Goal: Task Accomplishment & Management: Manage account settings

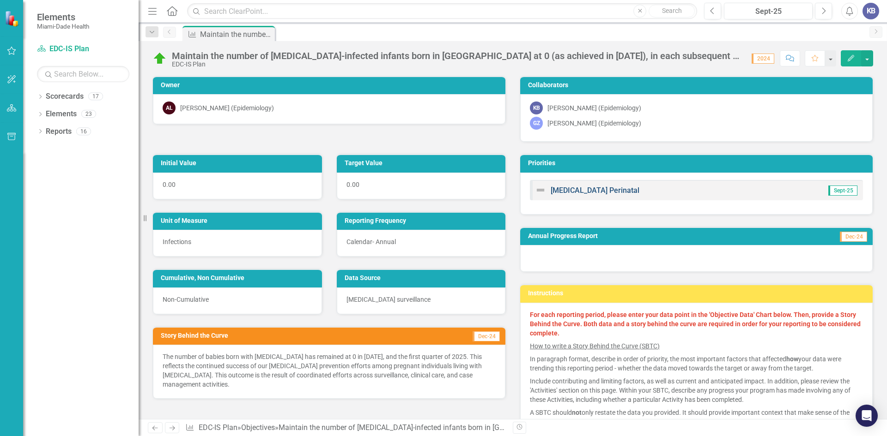
click at [572, 188] on link "[MEDICAL_DATA] Perinatal" at bounding box center [594, 190] width 89 height 9
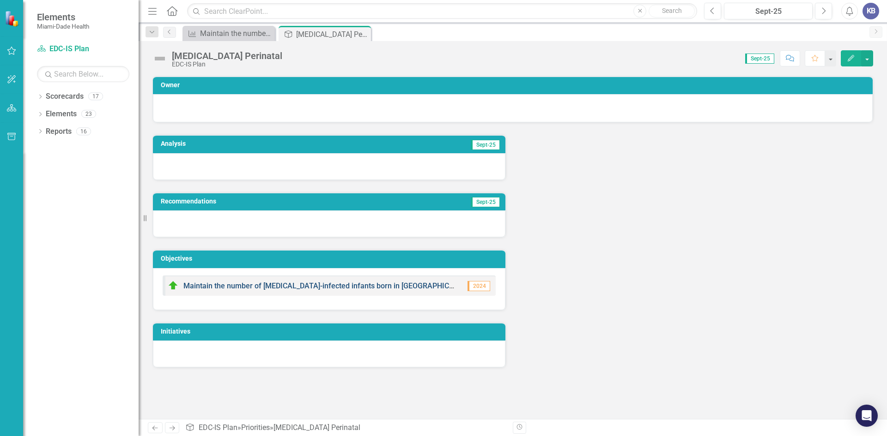
click at [311, 287] on link "Maintain the number of [MEDICAL_DATA]-infected infants born in [GEOGRAPHIC_DATA…" at bounding box center [443, 286] width 520 height 9
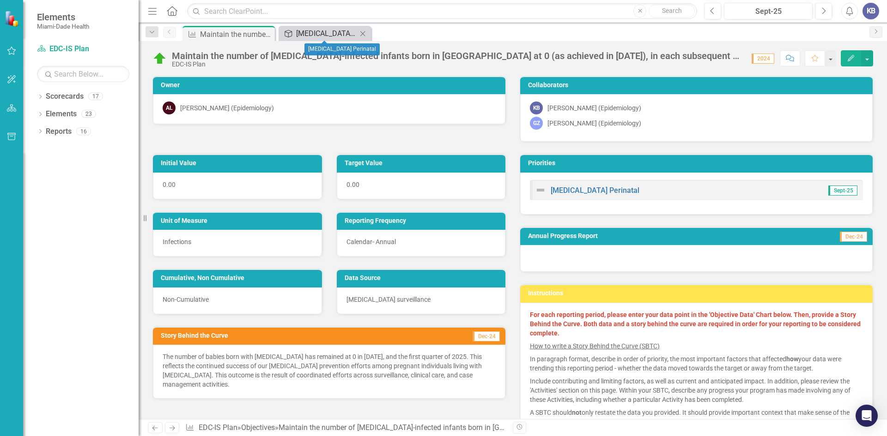
click at [314, 34] on div "[MEDICAL_DATA] Perinatal" at bounding box center [326, 34] width 61 height 12
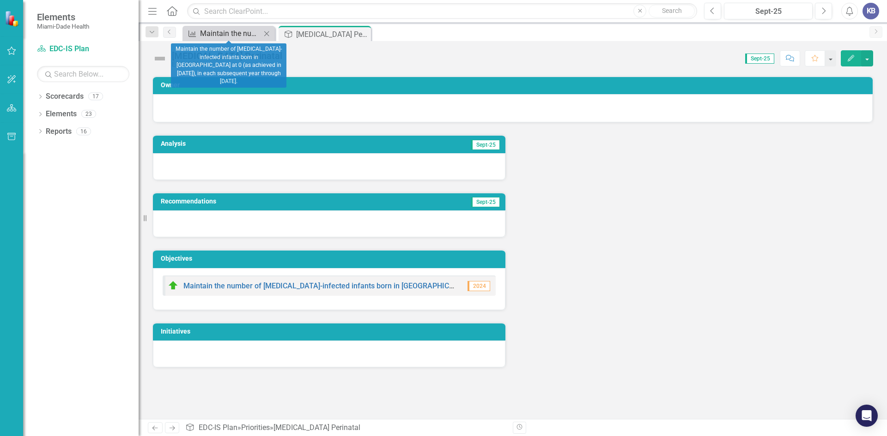
click at [222, 34] on div "Maintain the number of [MEDICAL_DATA]-infected infants born in [GEOGRAPHIC_DATA…" at bounding box center [230, 34] width 61 height 12
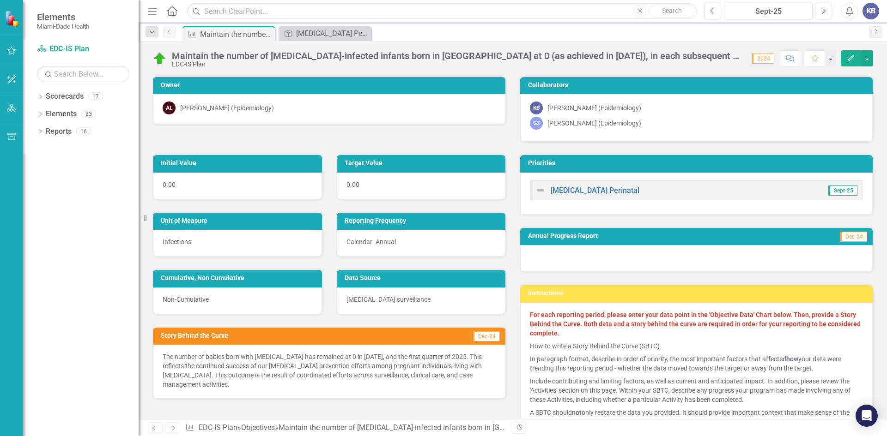
click at [852, 59] on icon "Edit" at bounding box center [850, 58] width 8 height 6
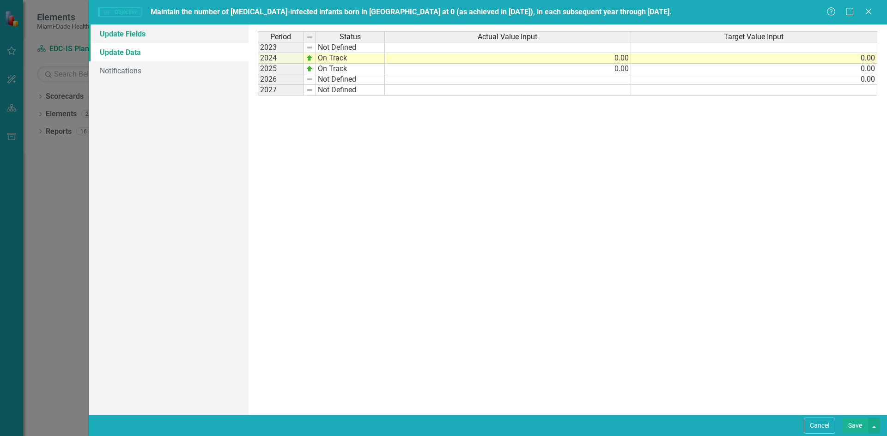
click at [132, 34] on link "Update Fields" at bounding box center [169, 33] width 160 height 18
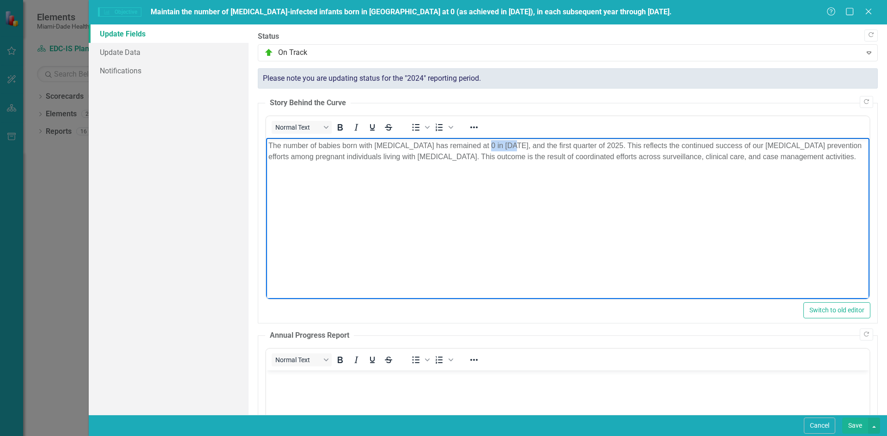
drag, startPoint x: 479, startPoint y: 146, endPoint x: 505, endPoint y: 145, distance: 25.9
click at [505, 145] on p "The number of babies born with [MEDICAL_DATA] has remained at 0 in [DATE], and …" at bounding box center [567, 151] width 598 height 22
click at [518, 145] on p "The number of babies born with [MEDICAL_DATA] has remained at 0 in [DATE], and …" at bounding box center [567, 151] width 598 height 22
click at [136, 54] on link "Update Data" at bounding box center [169, 52] width 160 height 18
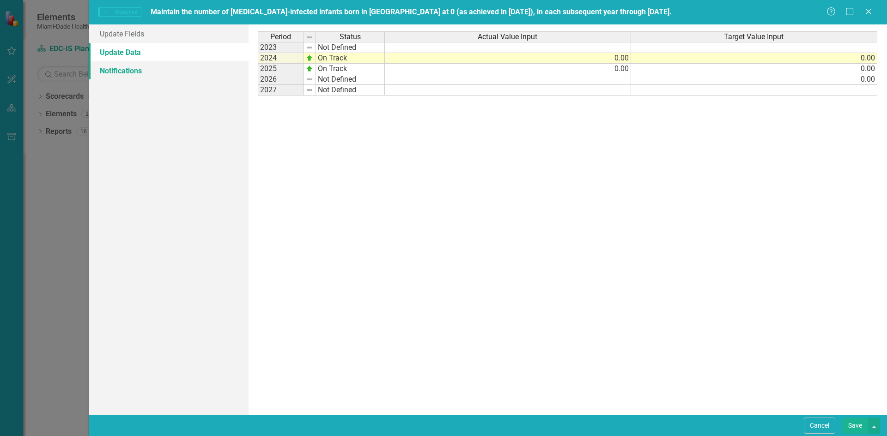
click at [124, 74] on link "Notifications" at bounding box center [169, 70] width 160 height 18
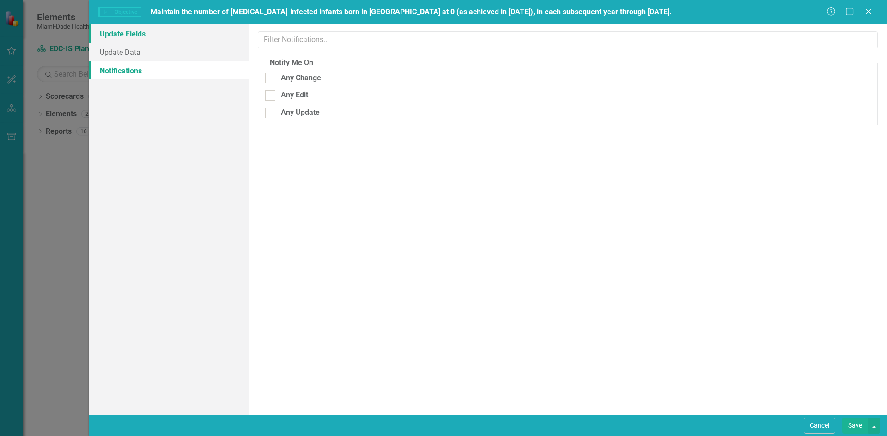
click at [122, 37] on link "Update Fields" at bounding box center [169, 33] width 160 height 18
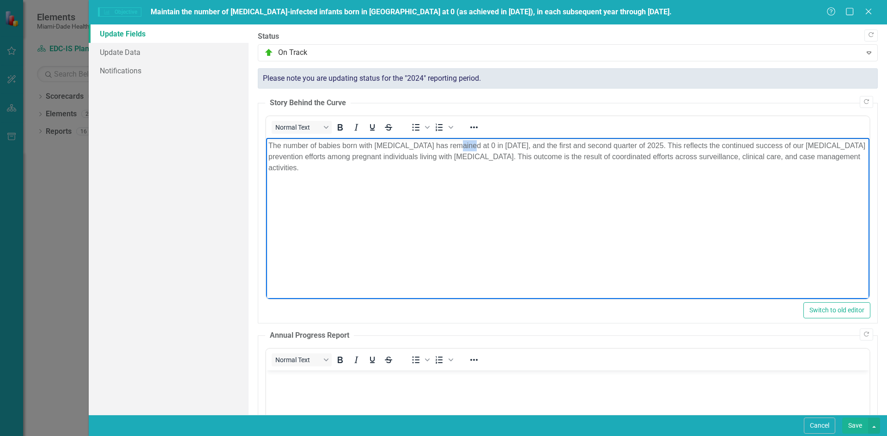
drag, startPoint x: 449, startPoint y: 146, endPoint x: 462, endPoint y: 142, distance: 13.0
click at [462, 142] on p "The number of babies born with [MEDICAL_DATA] has remained at 0 in [DATE], and …" at bounding box center [567, 156] width 598 height 33
click at [491, 145] on p "The number of babies born with [MEDICAL_DATA] has remained at 0 in [DATE], and …" at bounding box center [567, 156] width 598 height 33
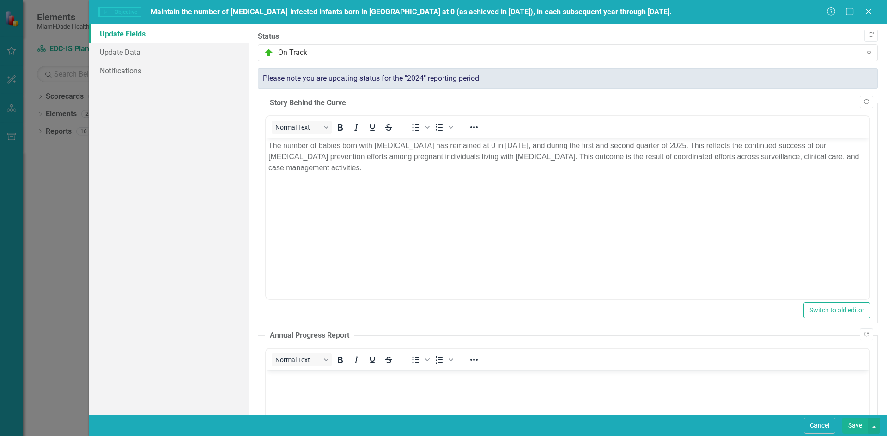
click at [849, 426] on button "Save" at bounding box center [855, 426] width 26 height 16
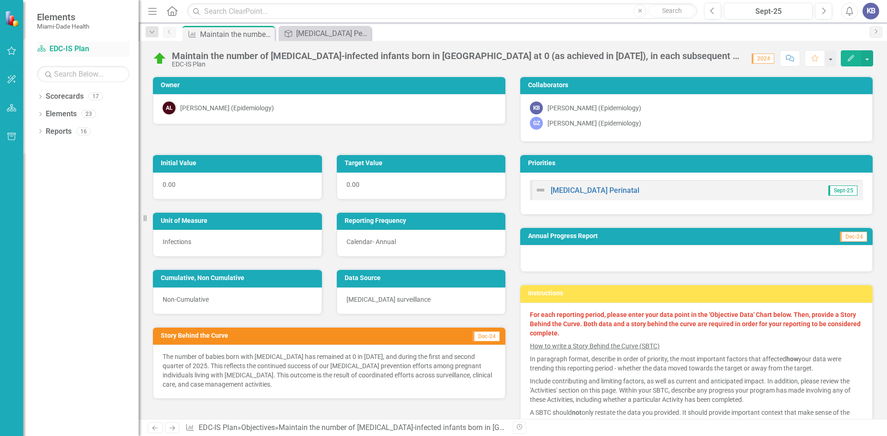
click at [51, 48] on link "Scorecard EDC-IS Plan" at bounding box center [83, 49] width 92 height 11
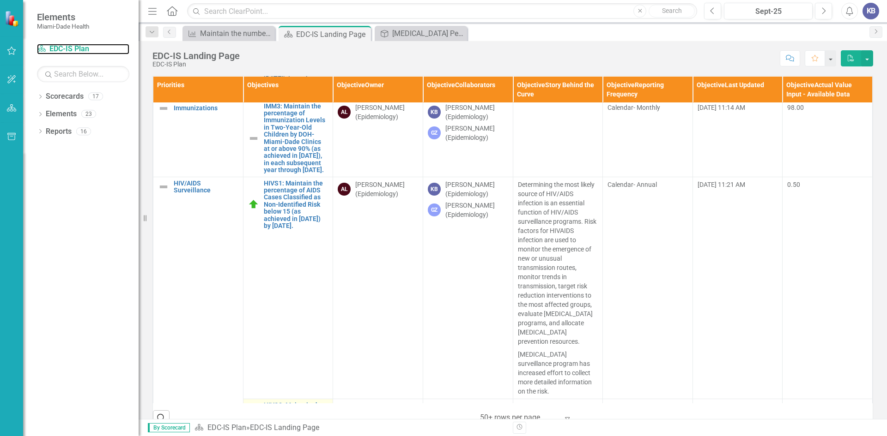
scroll to position [1397, 0]
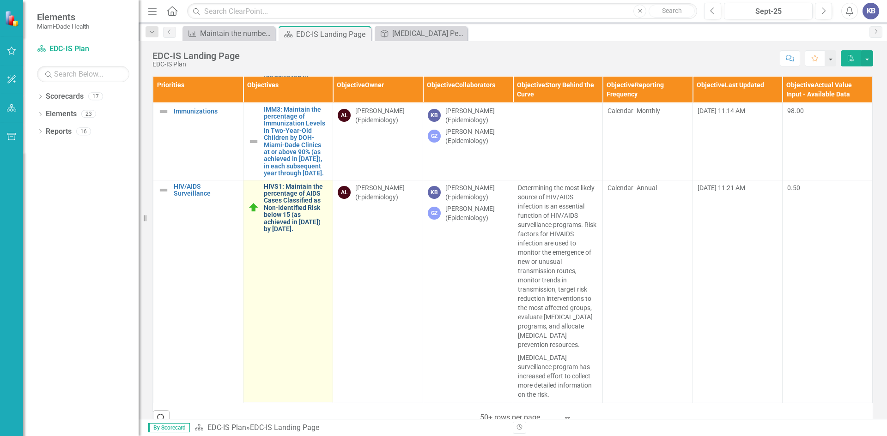
click at [294, 188] on link "HIVS1: Maintain the percentage of AIDS Cases Classified as Non-Identified Risk …" at bounding box center [296, 208] width 65 height 50
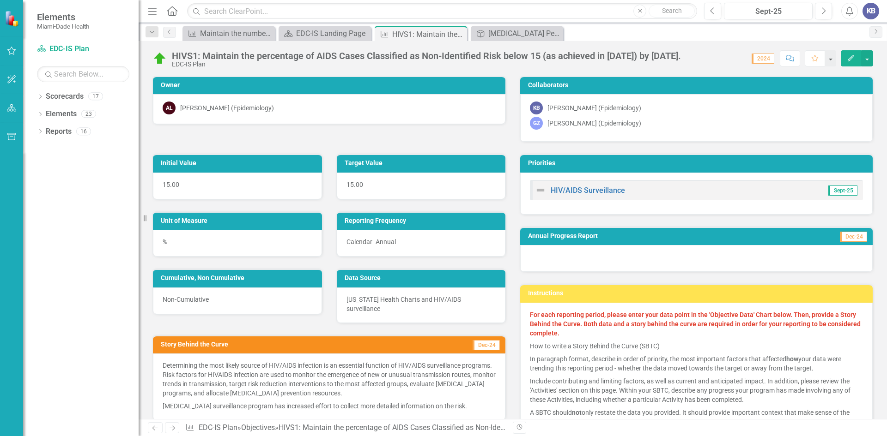
click at [852, 58] on icon "Edit" at bounding box center [850, 58] width 8 height 6
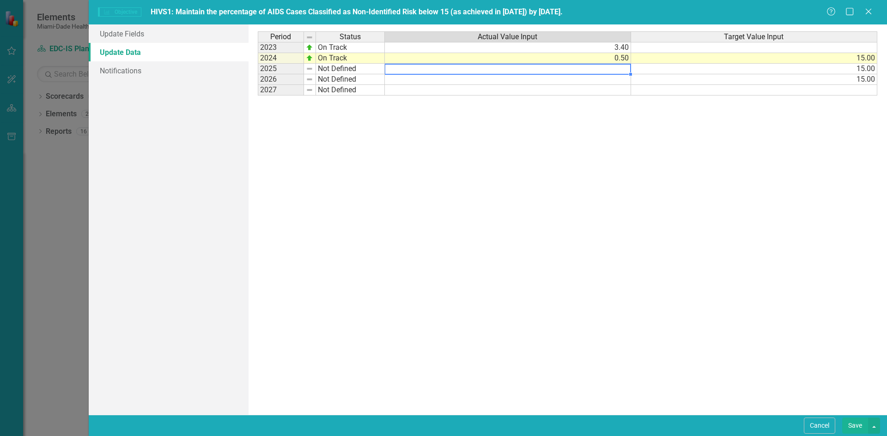
click at [410, 68] on td at bounding box center [508, 69] width 246 height 11
click at [617, 70] on td at bounding box center [508, 69] width 246 height 11
type textarea "4"
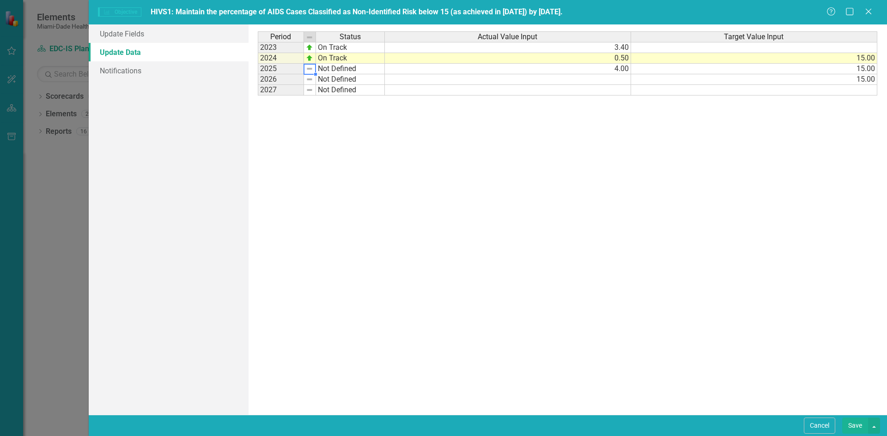
click at [309, 69] on img at bounding box center [309, 68] width 7 height 7
click at [336, 68] on td "Not Defined" at bounding box center [350, 69] width 69 height 11
click at [335, 68] on td "Not Defined" at bounding box center [350, 69] width 69 height 11
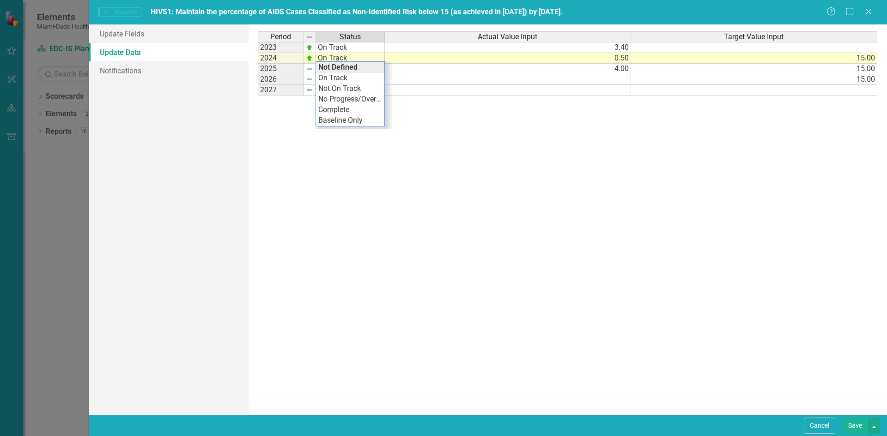
click at [335, 68] on div "Period Status Actual Value Input Target Value Input 2023 On Track 3.40 2024 On …" at bounding box center [568, 219] width 620 height 377
click at [335, 68] on td "Not Defined" at bounding box center [350, 69] width 69 height 11
type textarea "On Track"
click at [335, 78] on div "Period Status Actual Value Input Target Value Input 2023 On Track 3.40 2024 On …" at bounding box center [568, 219] width 620 height 377
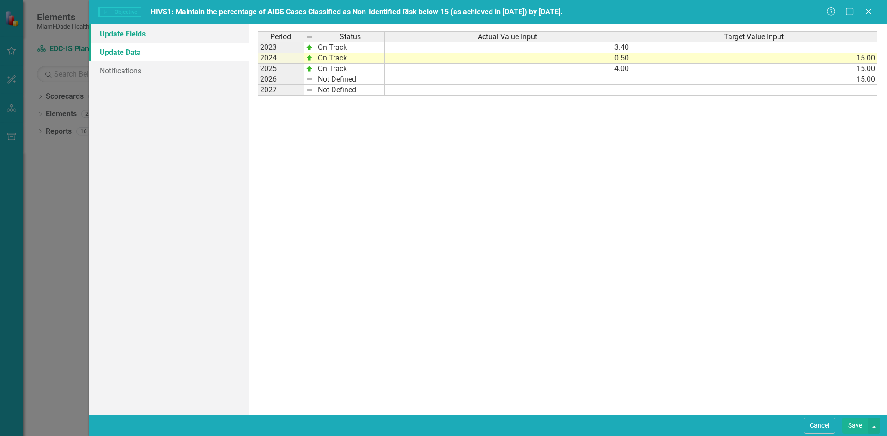
click at [139, 37] on link "Update Fields" at bounding box center [169, 33] width 160 height 18
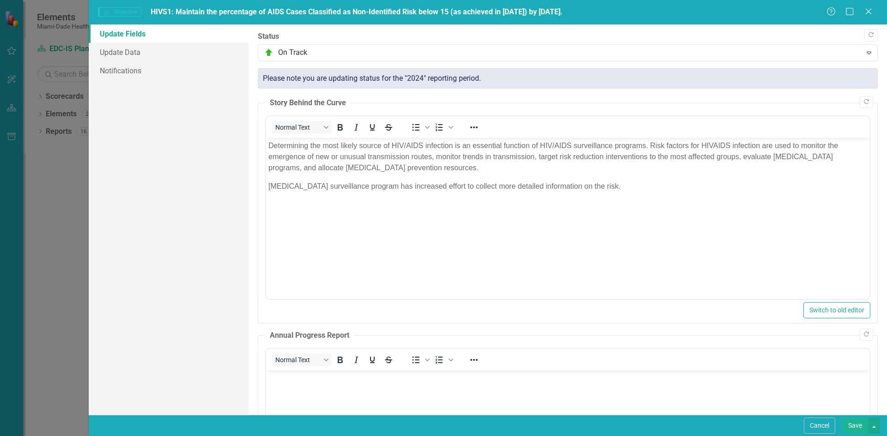
click at [269, 144] on p "Determining the most likely source of HIV/AIDS infection is an essential functi…" at bounding box center [567, 156] width 598 height 33
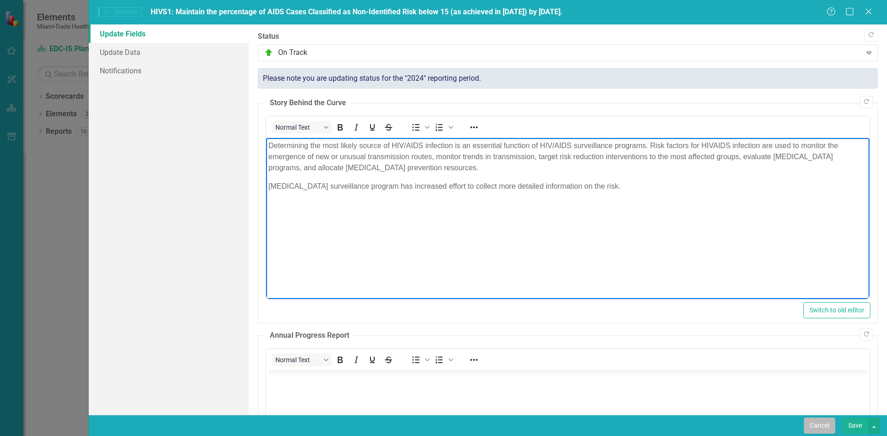
click at [817, 429] on button "Cancel" at bounding box center [818, 426] width 31 height 16
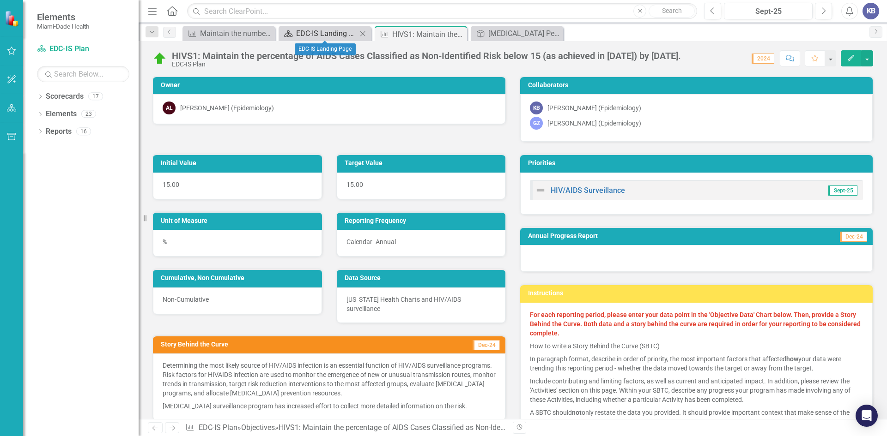
click at [309, 33] on div "EDC-IS Landing Page" at bounding box center [326, 34] width 61 height 12
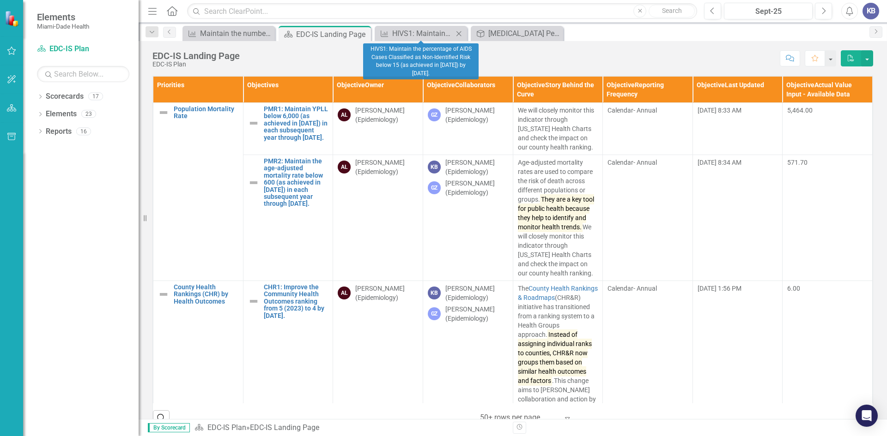
click at [459, 33] on icon at bounding box center [458, 33] width 5 height 5
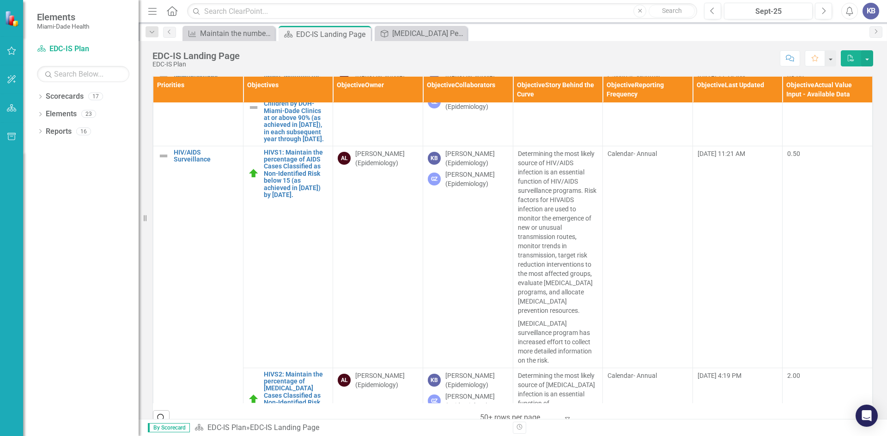
scroll to position [1478, 0]
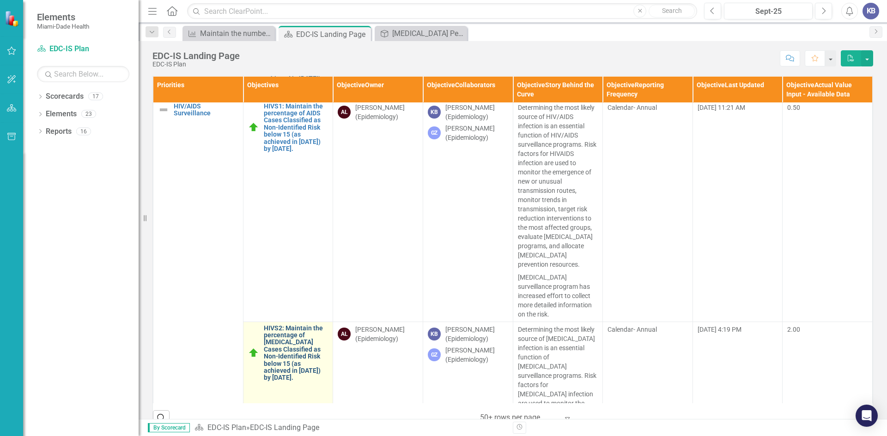
click at [288, 325] on link "HIVS2: Maintain the percentage of [MEDICAL_DATA] Cases Classified as Non-Identi…" at bounding box center [296, 353] width 65 height 57
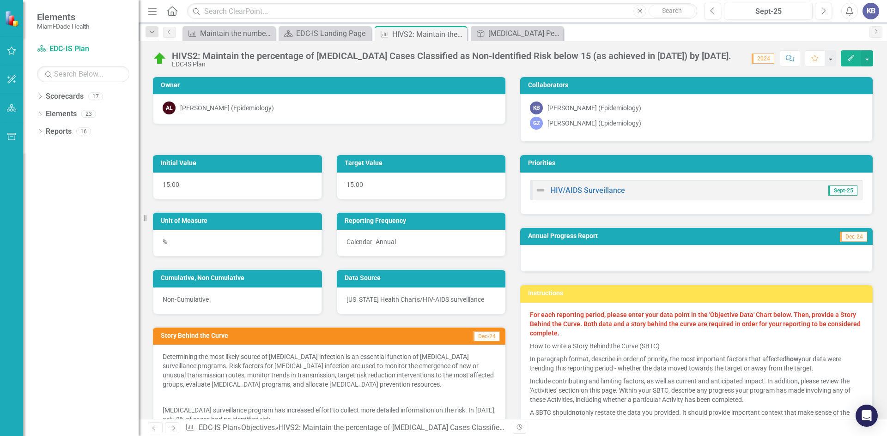
click at [848, 59] on icon "Edit" at bounding box center [850, 58] width 8 height 6
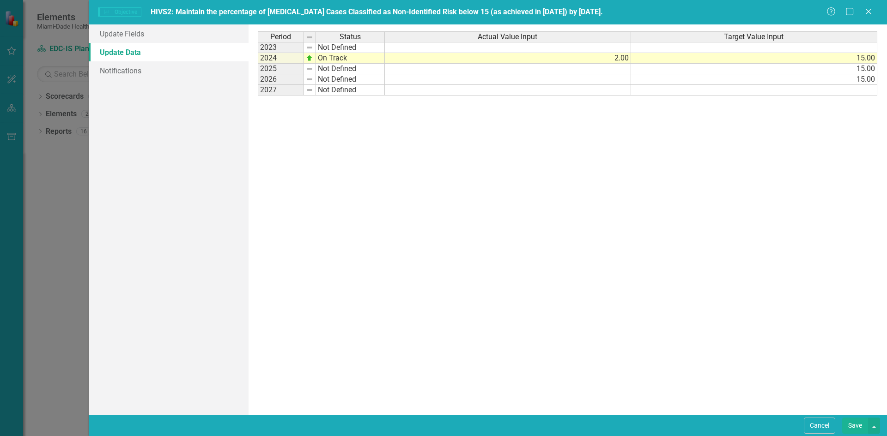
click at [339, 69] on td "Not Defined" at bounding box center [350, 69] width 69 height 11
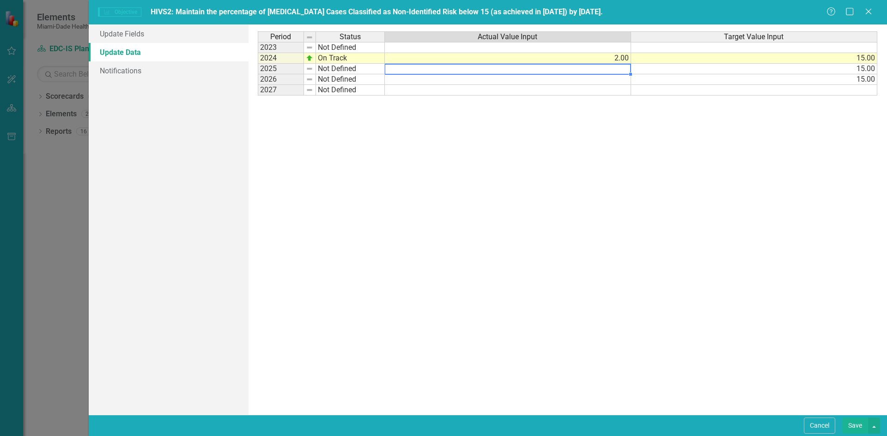
click at [612, 66] on td at bounding box center [508, 69] width 246 height 11
click at [617, 69] on td at bounding box center [508, 69] width 246 height 11
type textarea "4"
click at [604, 189] on div "Period Status Actual Value Input Target Value Input 2023 Not Defined 2024 On Tr…" at bounding box center [568, 219] width 620 height 377
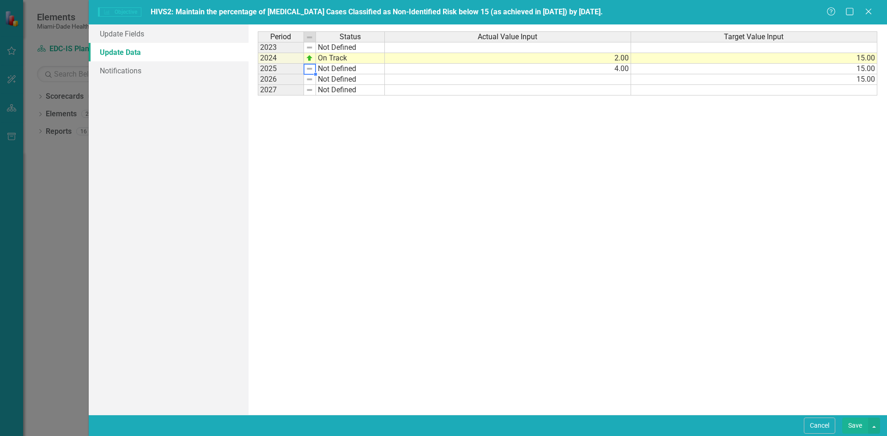
click at [337, 71] on td "Not Defined" at bounding box center [350, 69] width 69 height 11
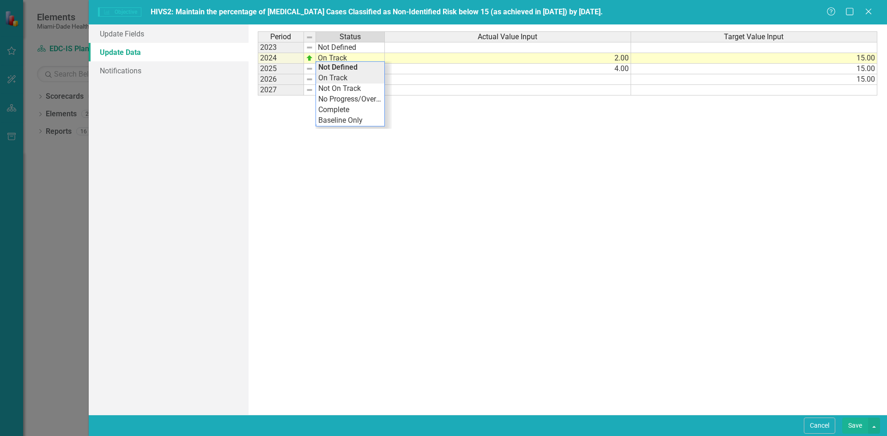
type textarea "On Track"
click at [338, 80] on div "Period Status Actual Value Input Target Value Input 2023 Not Defined 2024 On Tr…" at bounding box center [568, 219] width 620 height 377
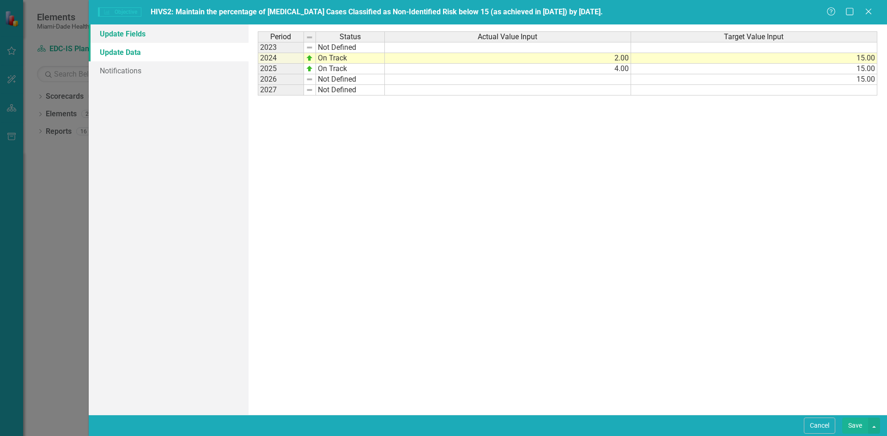
click at [137, 37] on link "Update Fields" at bounding box center [169, 33] width 160 height 18
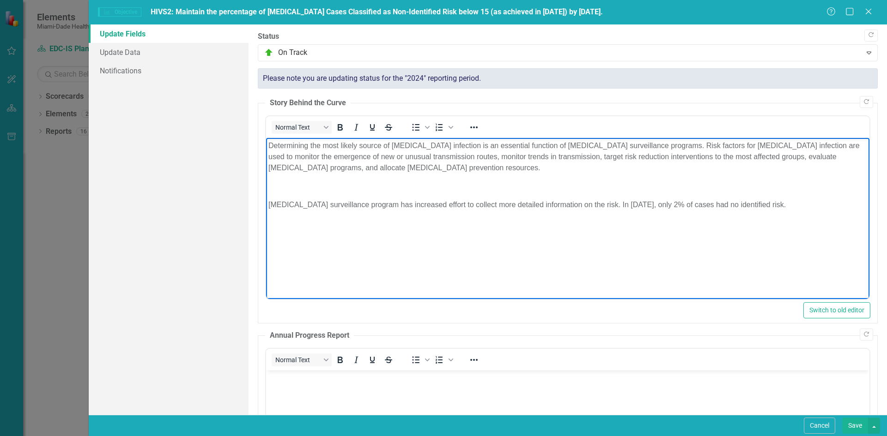
click at [268, 144] on p "Determining the most likely source of [MEDICAL_DATA] infection is an essential …" at bounding box center [567, 156] width 598 height 33
click at [268, 203] on p "[MEDICAL_DATA] surveillance program has increased effort to collect more detail…" at bounding box center [567, 204] width 598 height 11
click at [283, 203] on p "[MEDICAL_DATA] surveillance program has increased effort to collect more detail…" at bounding box center [567, 204] width 598 height 11
click at [286, 204] on p "[MEDICAL_DATA] surveillance program has increased effort to collect more detail…" at bounding box center [567, 204] width 598 height 11
drag, startPoint x: 325, startPoint y: 203, endPoint x: 353, endPoint y: 205, distance: 28.3
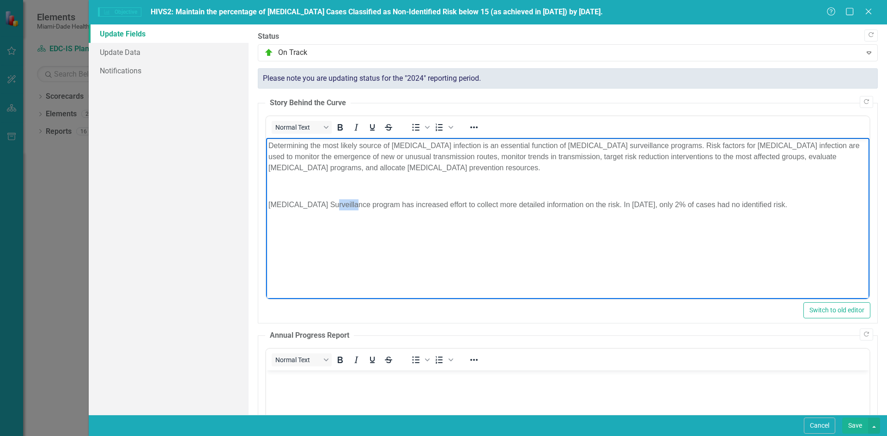
click at [353, 205] on p "[MEDICAL_DATA] Surveillance program has increased effort to collect more detail…" at bounding box center [567, 204] width 598 height 11
click at [389, 205] on p "[MEDICAL_DATA] Surveillance has increased effort to collect more detailed infor…" at bounding box center [567, 204] width 598 height 11
drag, startPoint x: 532, startPoint y: 205, endPoint x: 521, endPoint y: 203, distance: 10.7
click at [521, 203] on p "[MEDICAL_DATA] Surveillance has increased efforts to collect more detailed info…" at bounding box center [567, 204] width 598 height 11
click at [533, 205] on p "[MEDICAL_DATA] Surveillance has increased efforts to collect more detailed info…" at bounding box center [567, 204] width 598 height 11
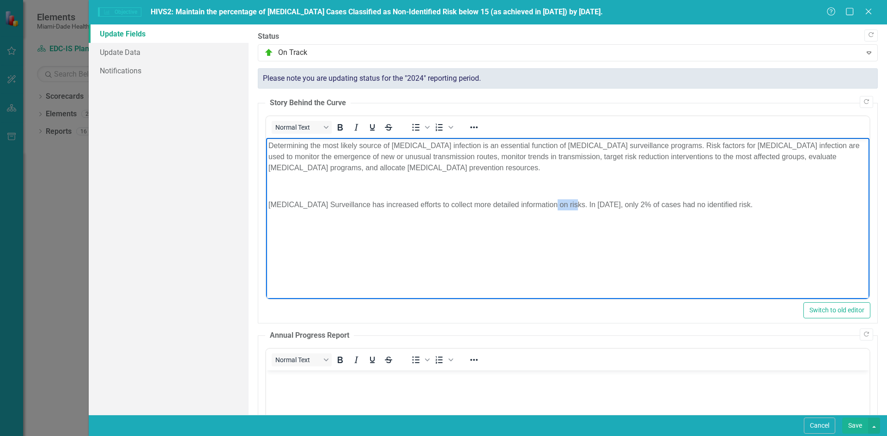
drag, startPoint x: 542, startPoint y: 203, endPoint x: 566, endPoint y: 206, distance: 24.7
click at [566, 206] on p "[MEDICAL_DATA] Surveillance has increased efforts to collect more detailed info…" at bounding box center [567, 204] width 598 height 11
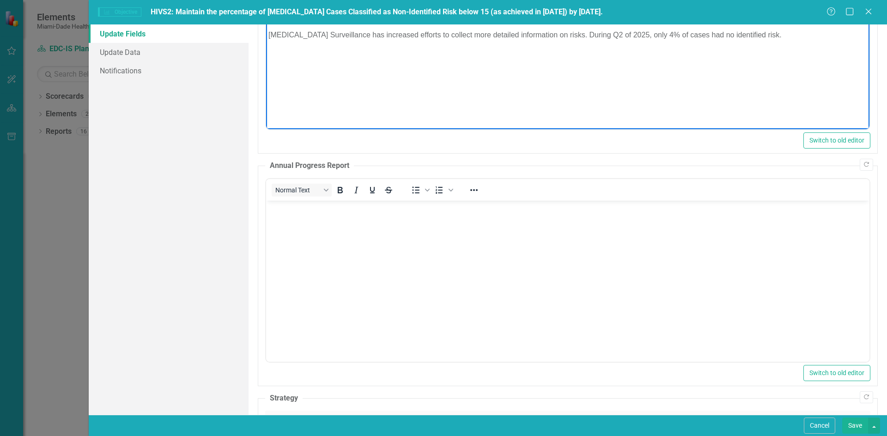
scroll to position [185, 0]
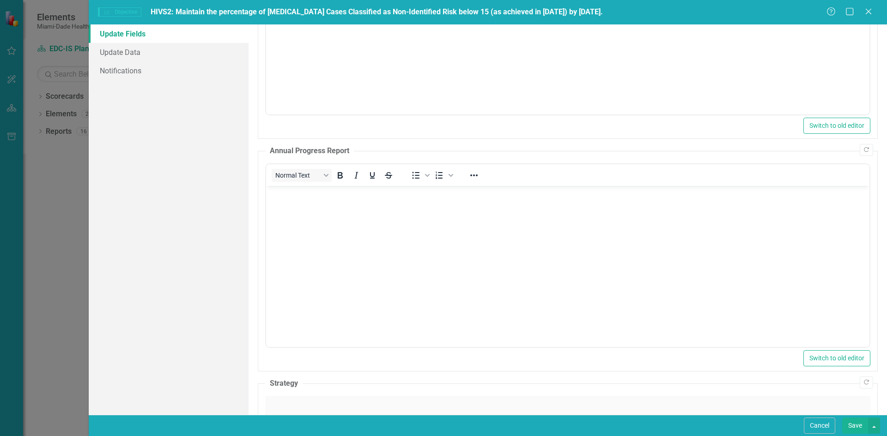
click at [854, 423] on button "Save" at bounding box center [855, 426] width 26 height 16
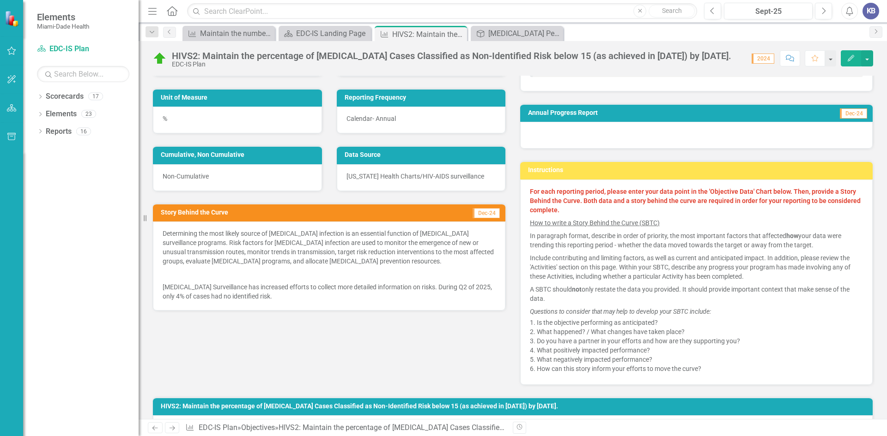
scroll to position [0, 0]
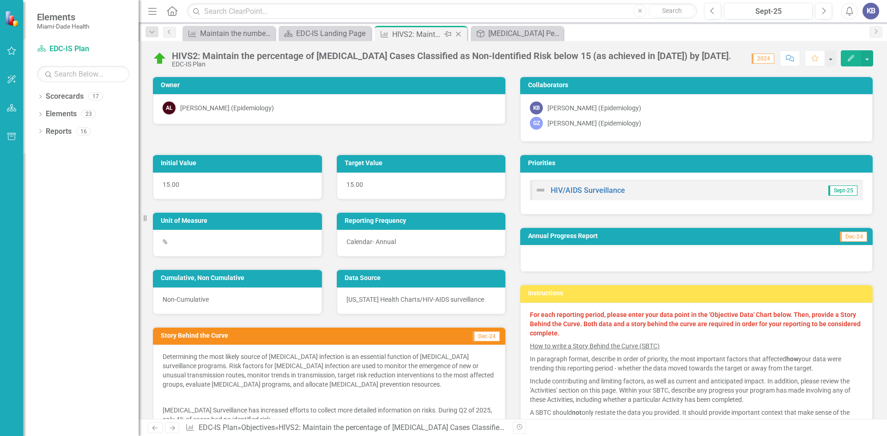
click at [459, 33] on icon at bounding box center [458, 34] width 5 height 5
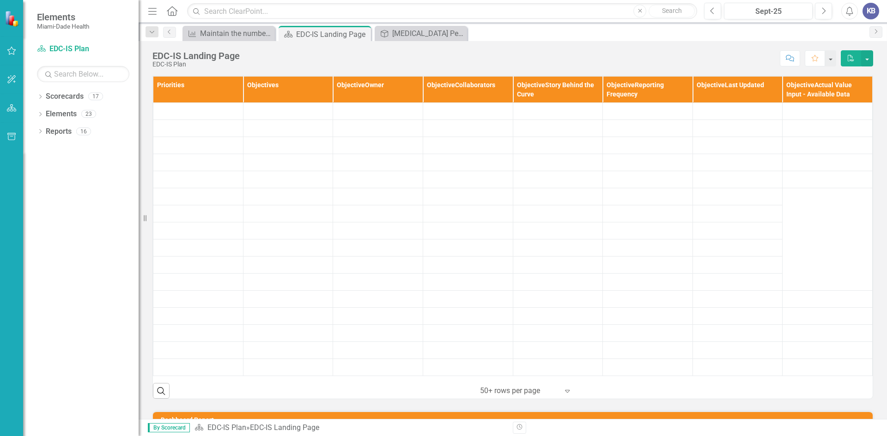
click at [316, 34] on div "EDC-IS Landing Page" at bounding box center [332, 35] width 72 height 12
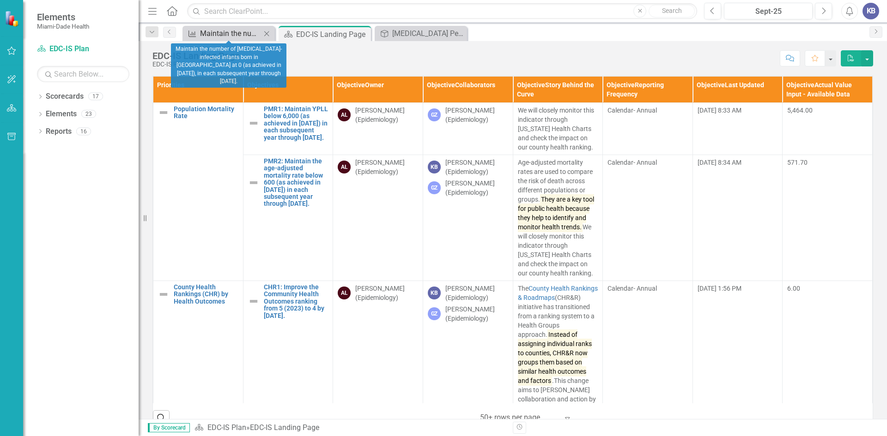
click at [219, 35] on div "Maintain the number of [MEDICAL_DATA]-infected infants born in [GEOGRAPHIC_DATA…" at bounding box center [230, 34] width 61 height 12
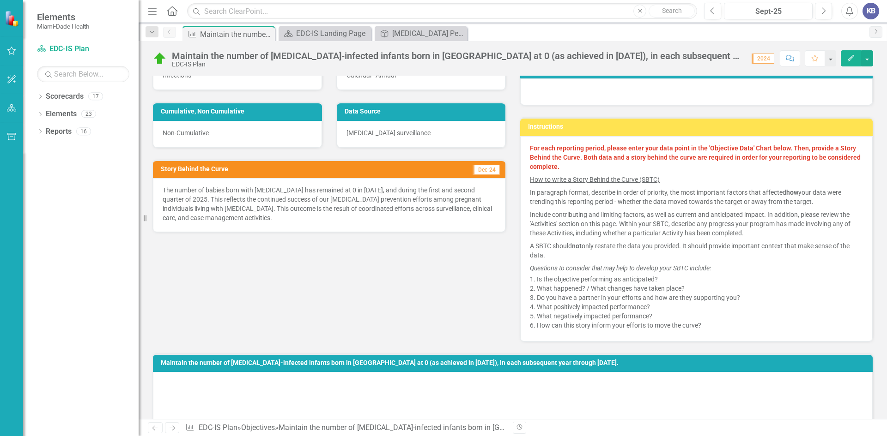
scroll to position [74, 0]
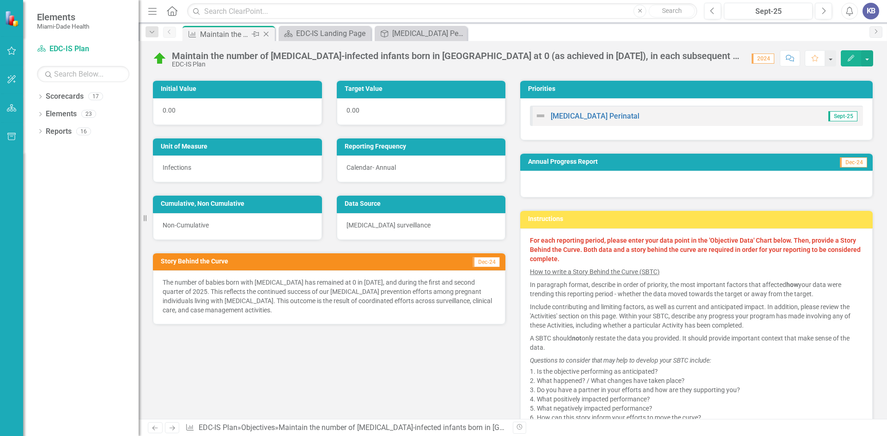
click at [265, 32] on icon "Close" at bounding box center [265, 33] width 9 height 7
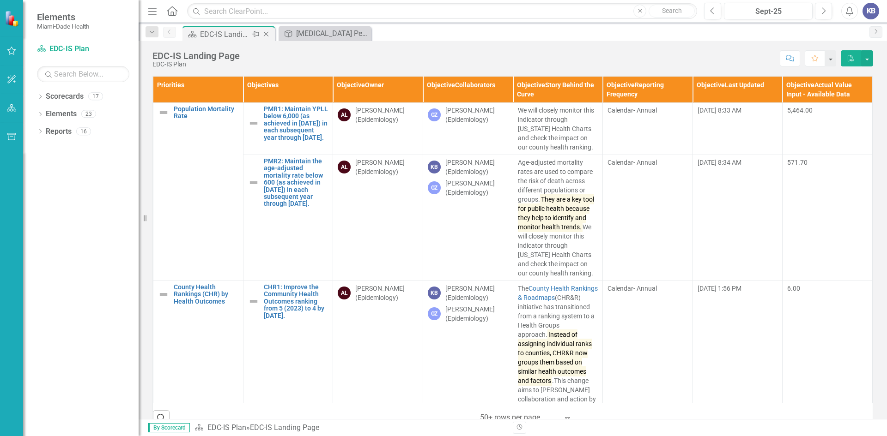
click at [233, 37] on div "EDC-IS Landing Page" at bounding box center [224, 35] width 49 height 12
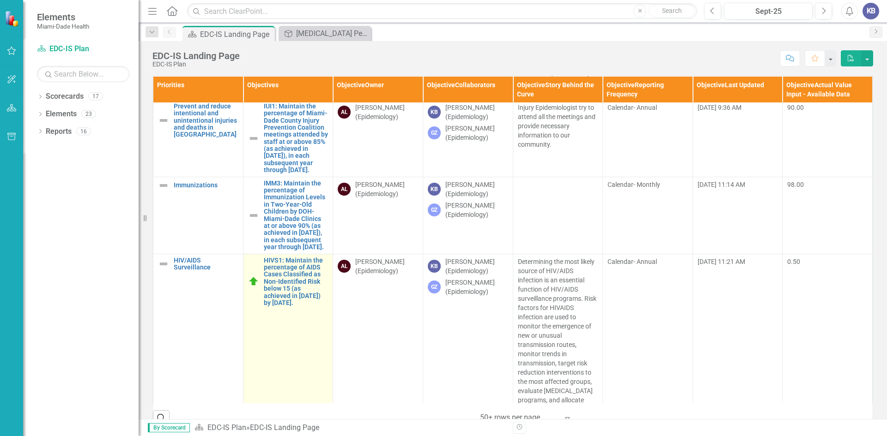
scroll to position [1339, 0]
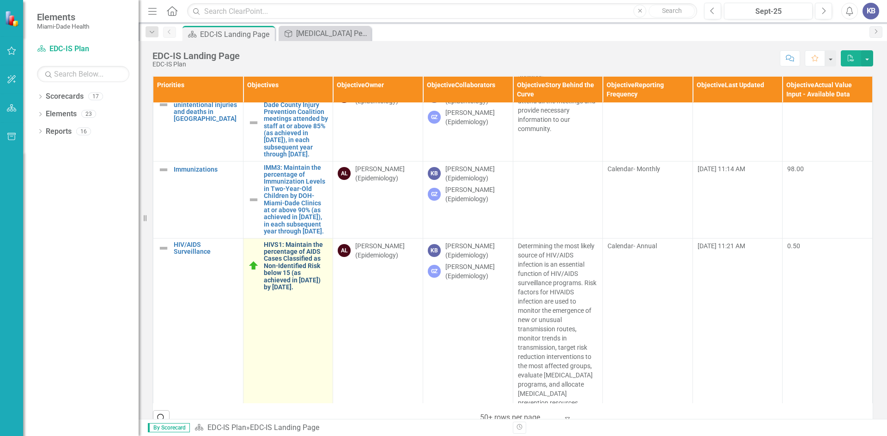
click at [288, 258] on link "HIVS1: Maintain the percentage of AIDS Cases Classified as Non-Identified Risk …" at bounding box center [296, 266] width 65 height 50
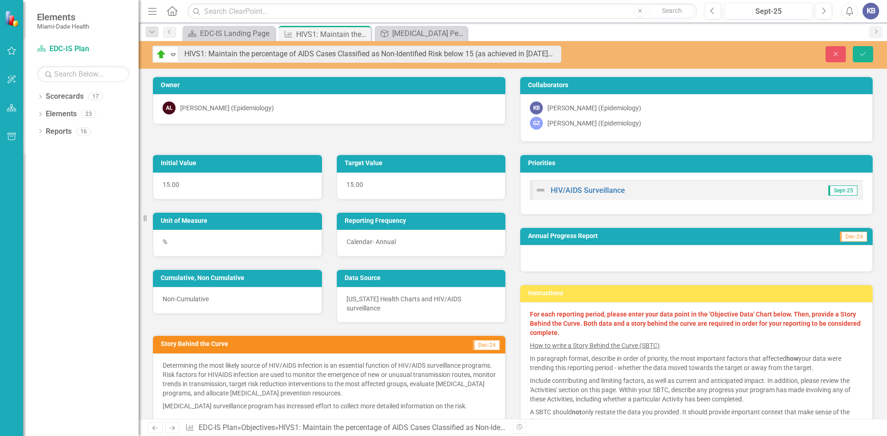
click at [473, 66] on div "On Track Expand HIVS1: Maintain the percentage of AIDS Cases Classified as Non-…" at bounding box center [513, 55] width 748 height 28
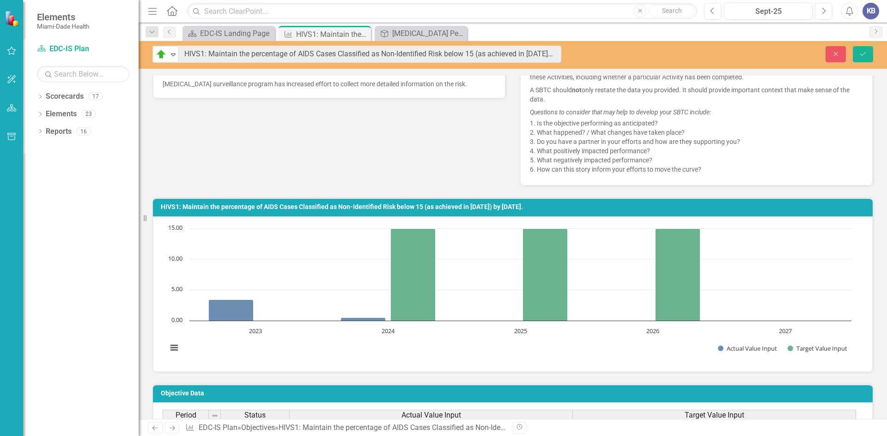
scroll to position [185, 0]
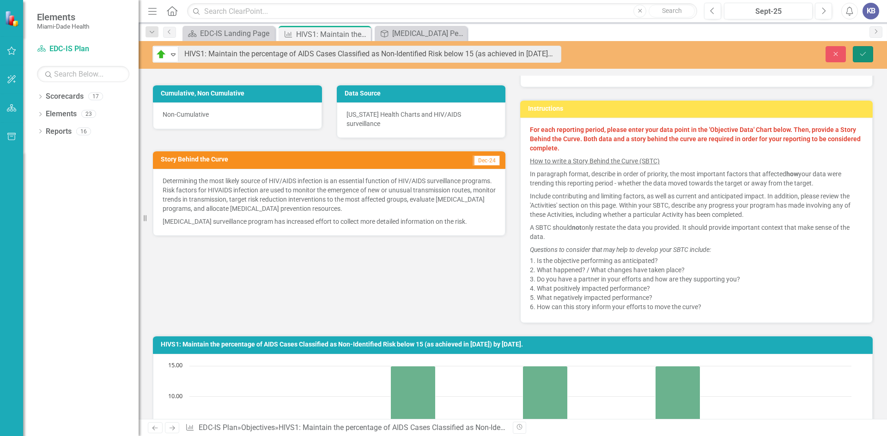
click at [857, 54] on button "Save" at bounding box center [862, 54] width 20 height 16
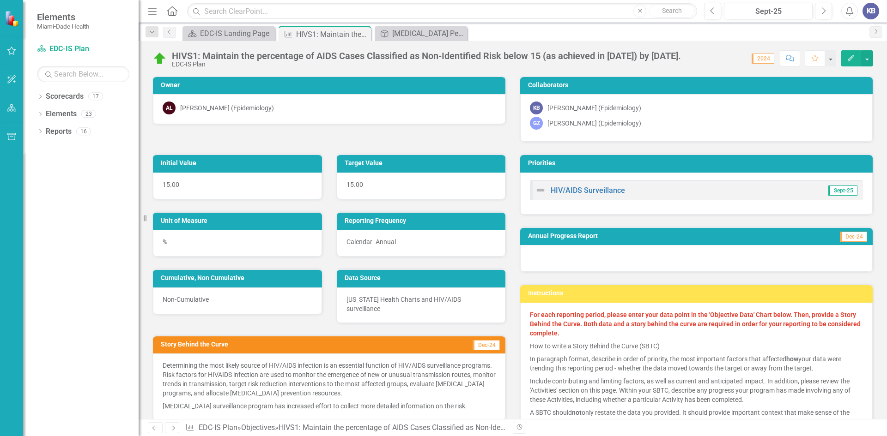
click at [852, 59] on icon "Edit" at bounding box center [850, 58] width 8 height 6
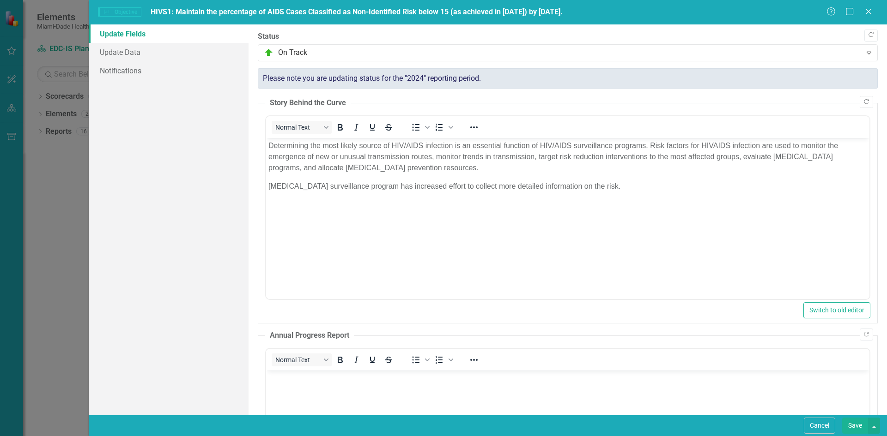
scroll to position [0, 0]
click at [714, 142] on p "Determining the most likely source of HIV/AIDS infection is an essential functi…" at bounding box center [567, 156] width 598 height 33
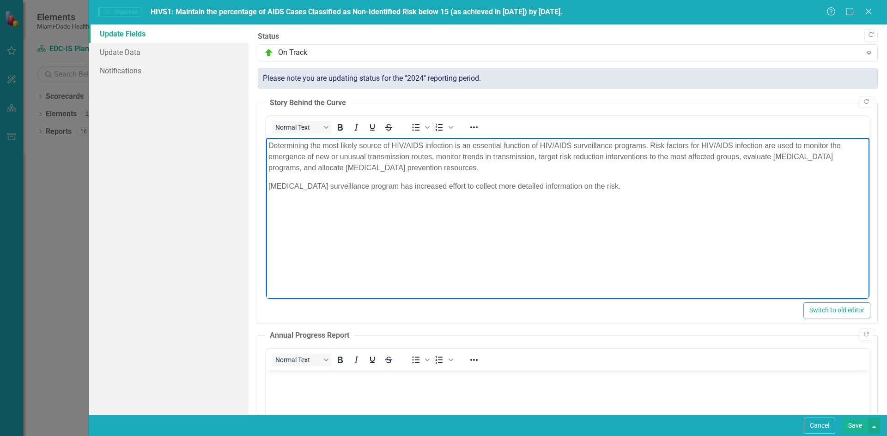
click at [270, 184] on p "[MEDICAL_DATA] surveillance program has increased effort to collect more detail…" at bounding box center [567, 186] width 598 height 11
click at [299, 185] on p "The [MEDICAL_DATA] surveillance program has increased effort to collect more de…" at bounding box center [567, 186] width 598 height 11
click at [434, 187] on p "The [MEDICAL_DATA] Surveillance program has increased effort to collect more de…" at bounding box center [567, 186] width 598 height 11
click at [595, 186] on p "The [MEDICAL_DATA] Surveillance program has increased efforts to collect more d…" at bounding box center [567, 186] width 598 height 11
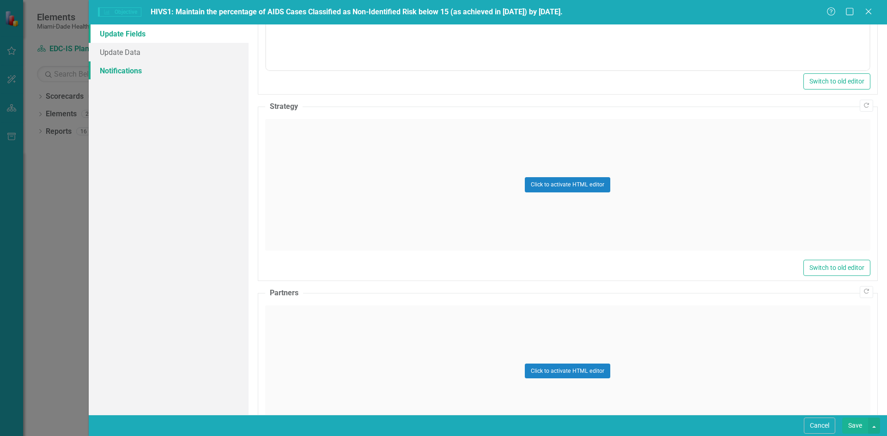
scroll to position [344, 0]
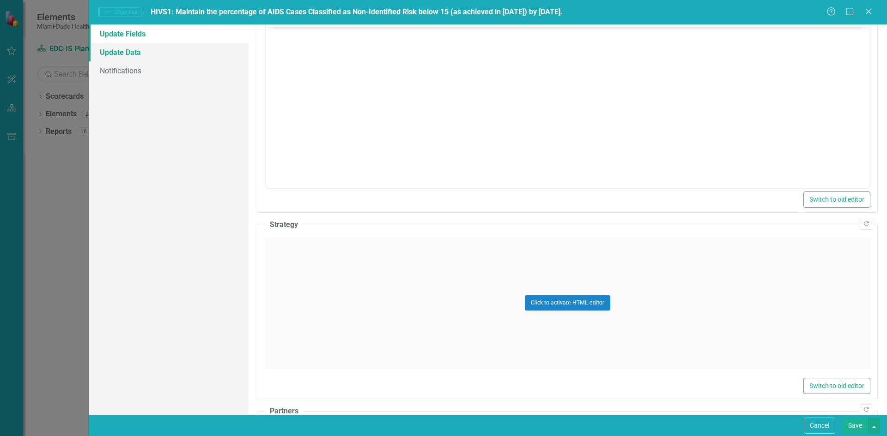
click at [125, 50] on link "Update Data" at bounding box center [169, 52] width 160 height 18
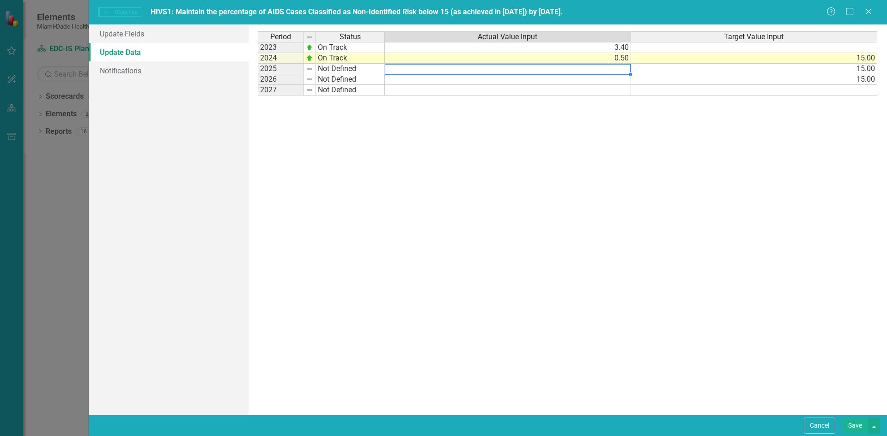
click at [620, 66] on td at bounding box center [508, 69] width 246 height 11
click at [618, 69] on td at bounding box center [508, 69] width 246 height 11
type textarea "0"
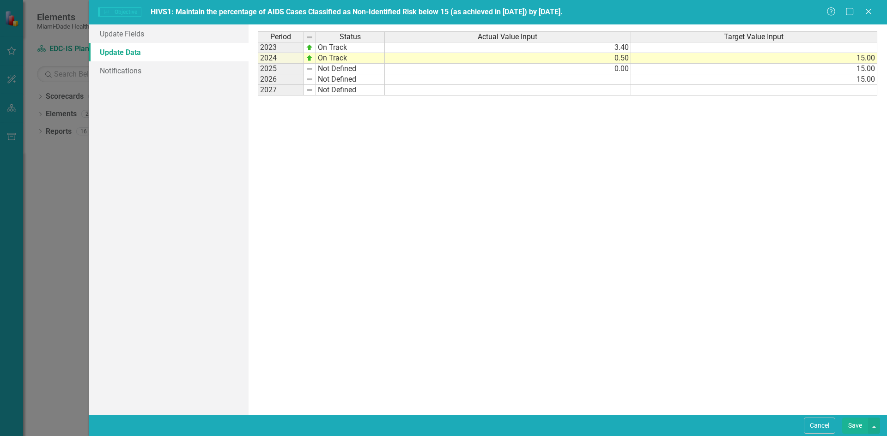
click at [534, 175] on div "Period Status Actual Value Input Target Value Input 2023 On Track 3.40 2024 On …" at bounding box center [568, 219] width 620 height 377
click at [310, 68] on img at bounding box center [309, 68] width 7 height 7
click at [346, 69] on td "Not Defined" at bounding box center [350, 69] width 69 height 11
click at [346, 69] on div "Period Status Actual Value Input Target Value Input 2023 On Track 3.40 2024 On …" at bounding box center [568, 219] width 620 height 377
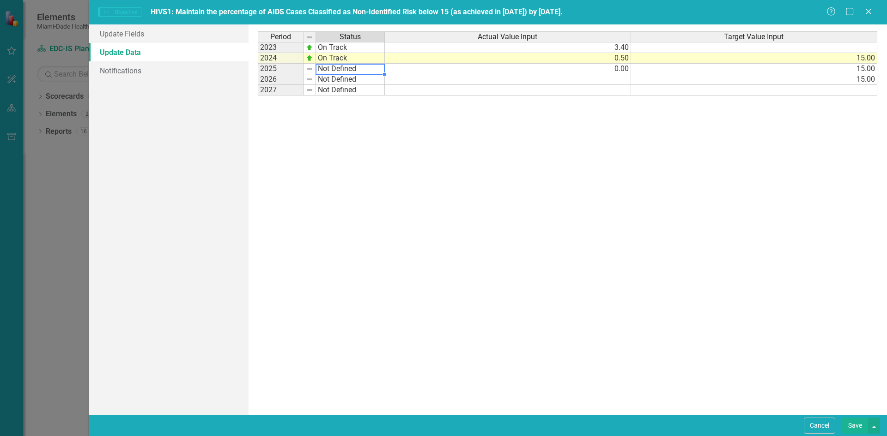
click at [346, 69] on td "Not Defined" at bounding box center [350, 69] width 69 height 11
type textarea "On Track"
click at [343, 81] on div "Period Status Actual Value Input Target Value Input 2023 On Track 3.40 2024 On …" at bounding box center [568, 219] width 620 height 377
click at [854, 425] on button "Save" at bounding box center [855, 426] width 26 height 16
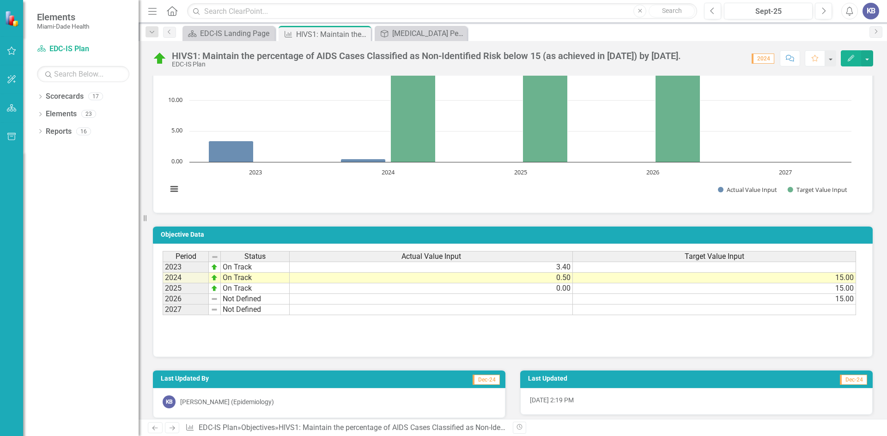
scroll to position [490, 0]
